Goal: Information Seeking & Learning: Understand process/instructions

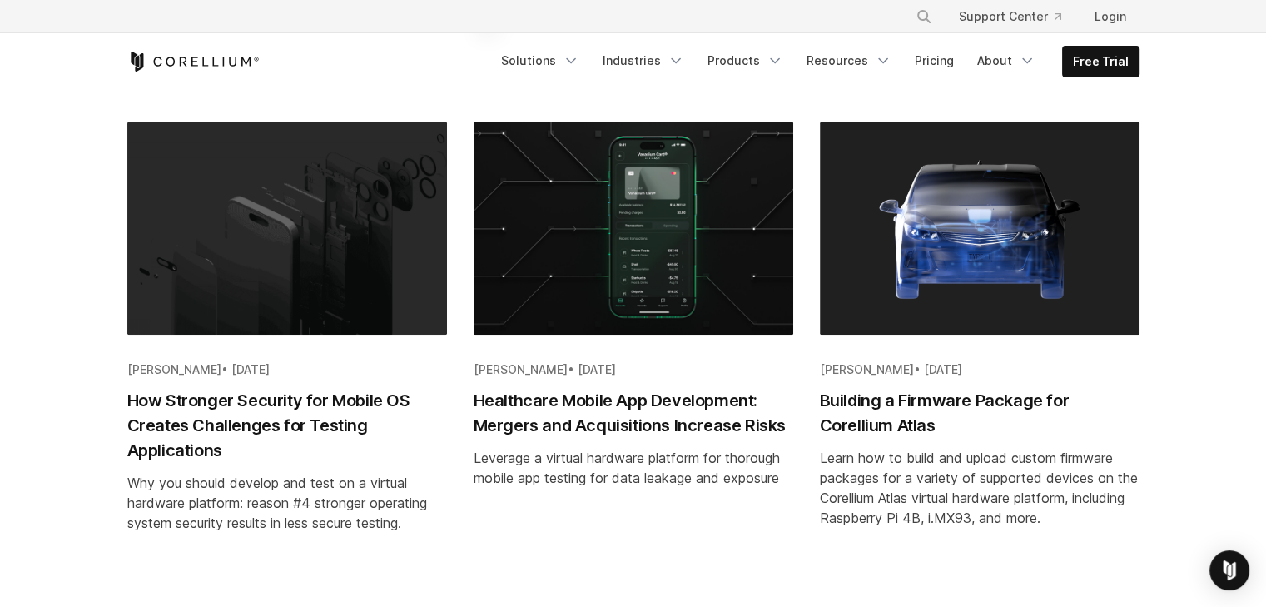
scroll to position [813, 0]
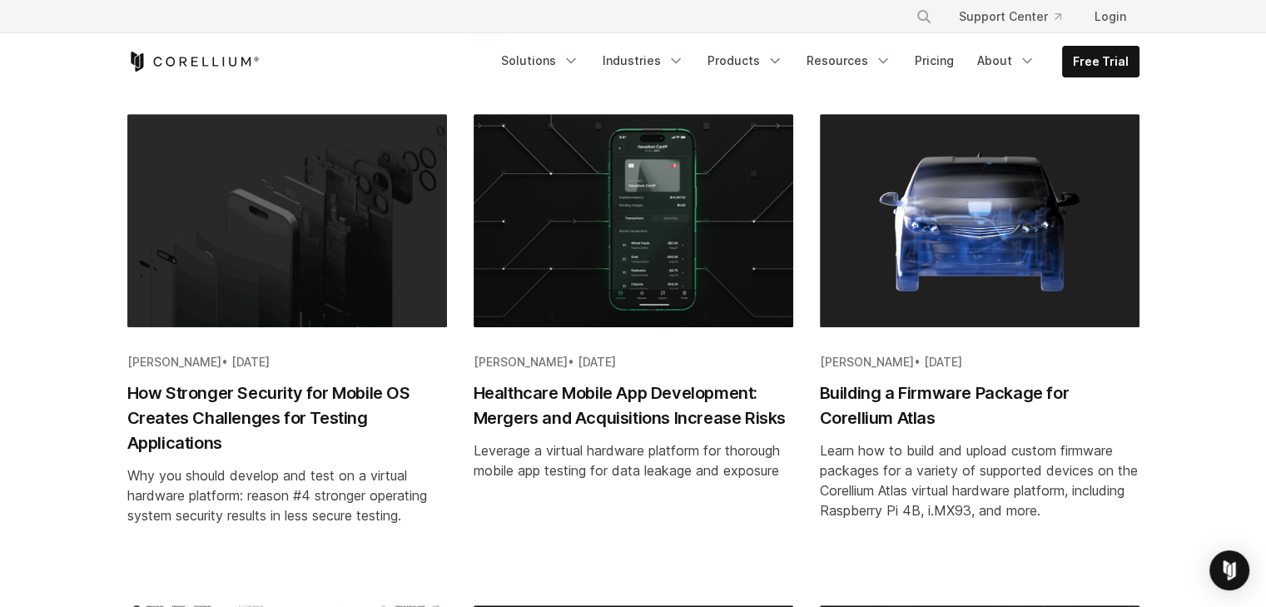
click at [861, 395] on h2 "Building a Firmware Package for Corellium Atlas" at bounding box center [980, 405] width 320 height 50
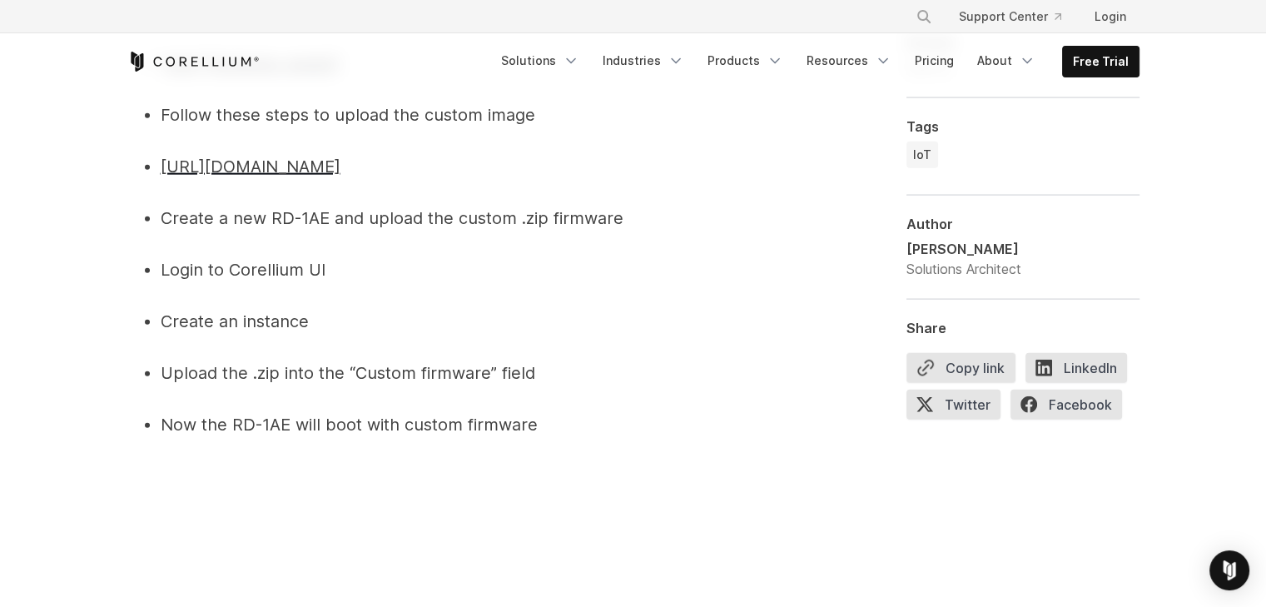
scroll to position [10199, 0]
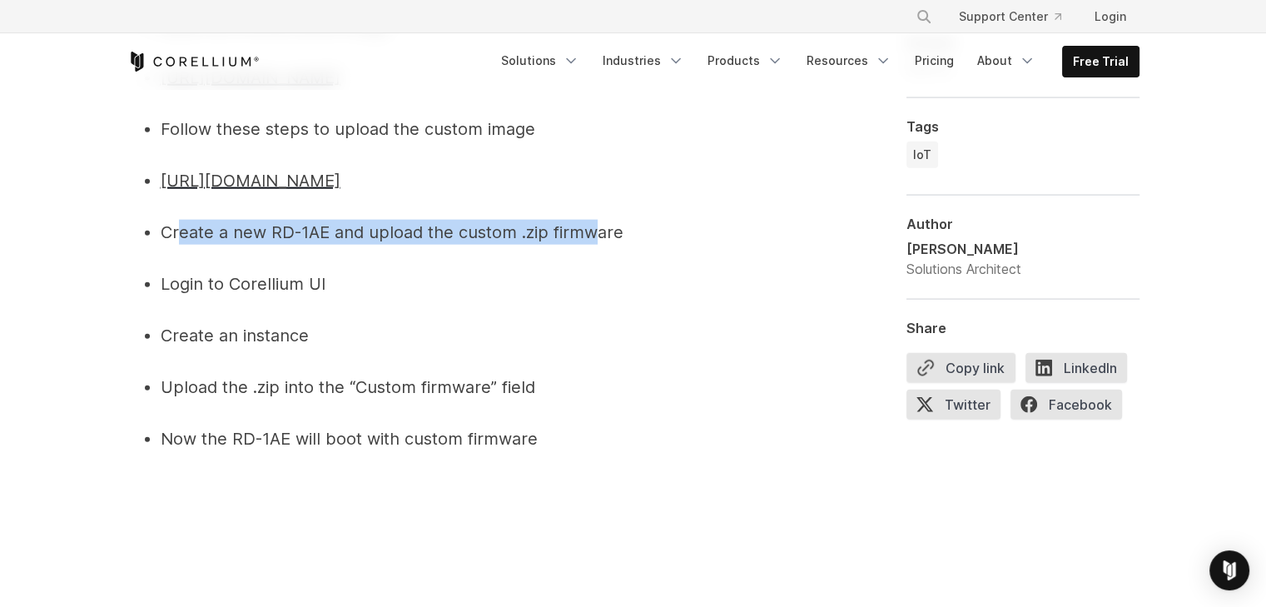
drag, startPoint x: 176, startPoint y: 310, endPoint x: 595, endPoint y: 304, distance: 419.6
click at [595, 242] on span "Create a new RD-1AE and upload the custom .zip firmware" at bounding box center [392, 232] width 463 height 20
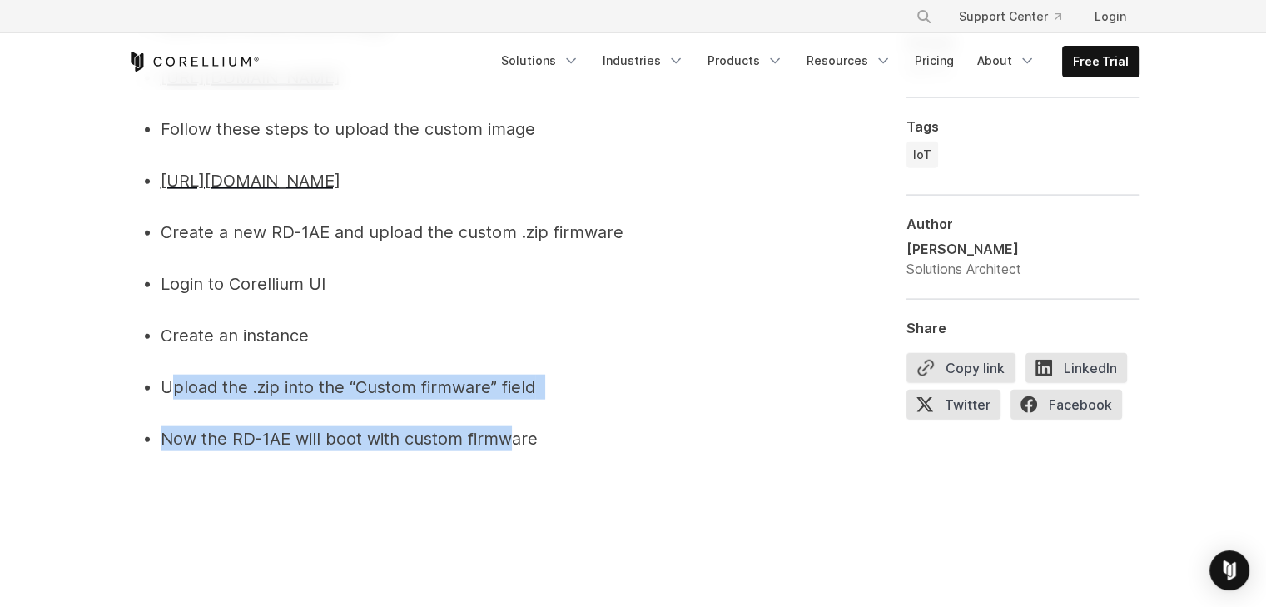
drag, startPoint x: 176, startPoint y: 459, endPoint x: 513, endPoint y: 517, distance: 342.0
click at [513, 449] on span "Now the RD-1AE will boot with custom firmware" at bounding box center [349, 439] width 377 height 20
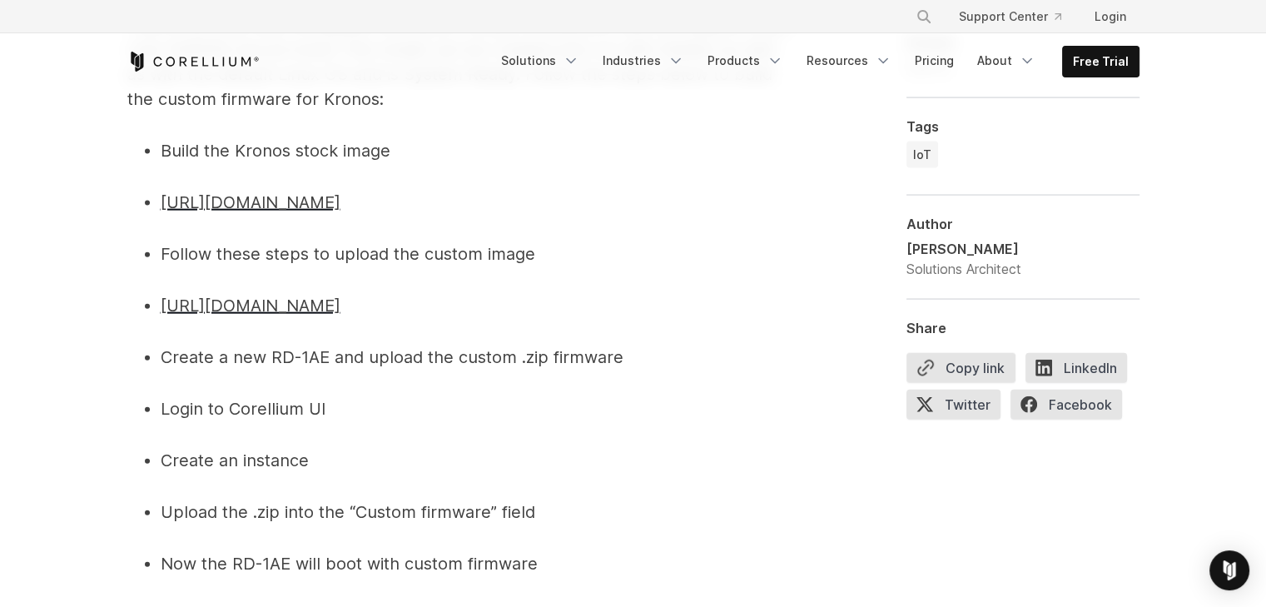
scroll to position [10060, 0]
